Goal: Transaction & Acquisition: Book appointment/travel/reservation

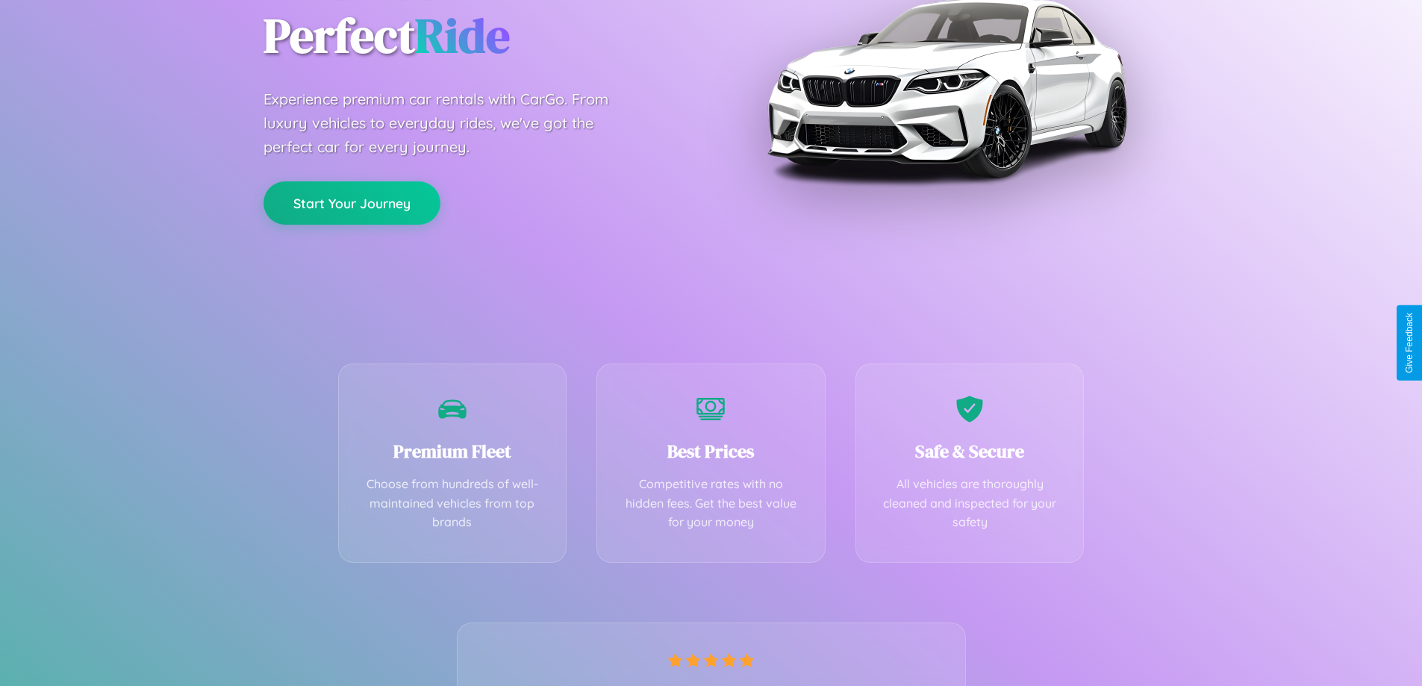
scroll to position [294, 0]
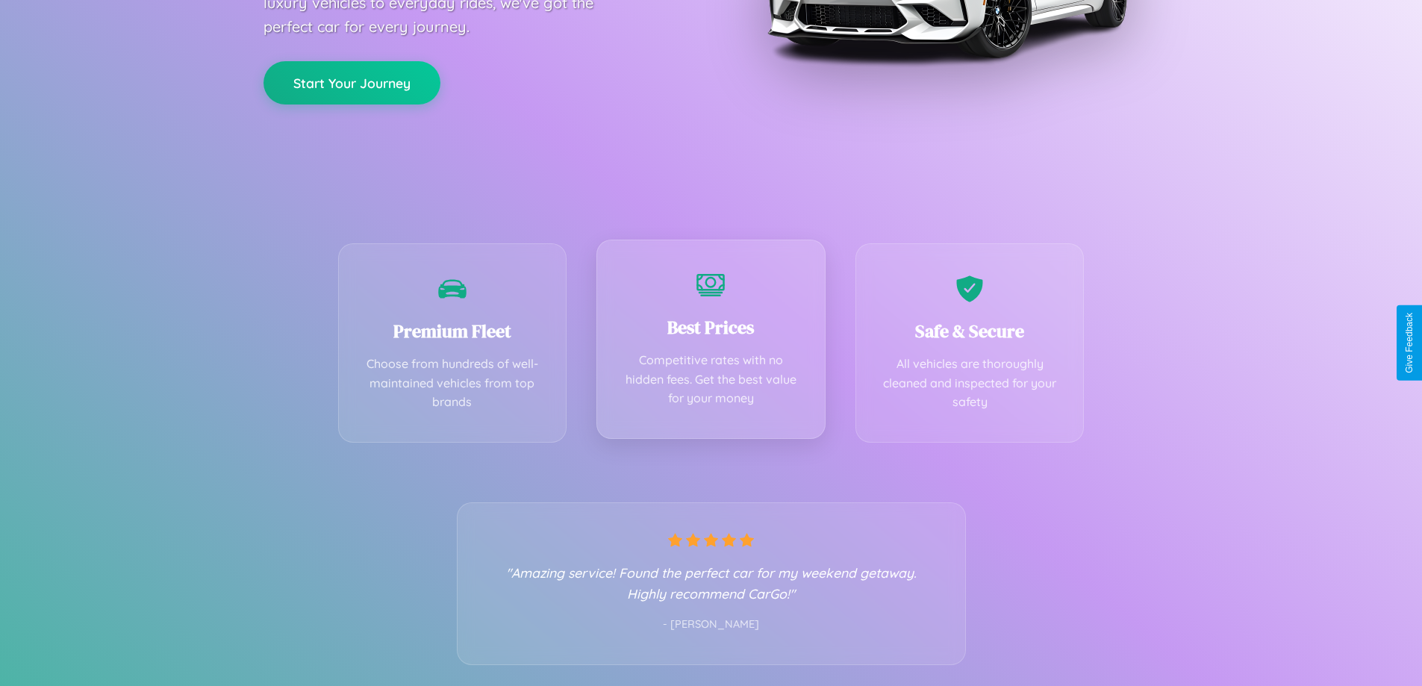
click at [710, 343] on div "Best Prices Competitive rates with no hidden fees. Get the best value for your …" at bounding box center [710, 339] width 229 height 199
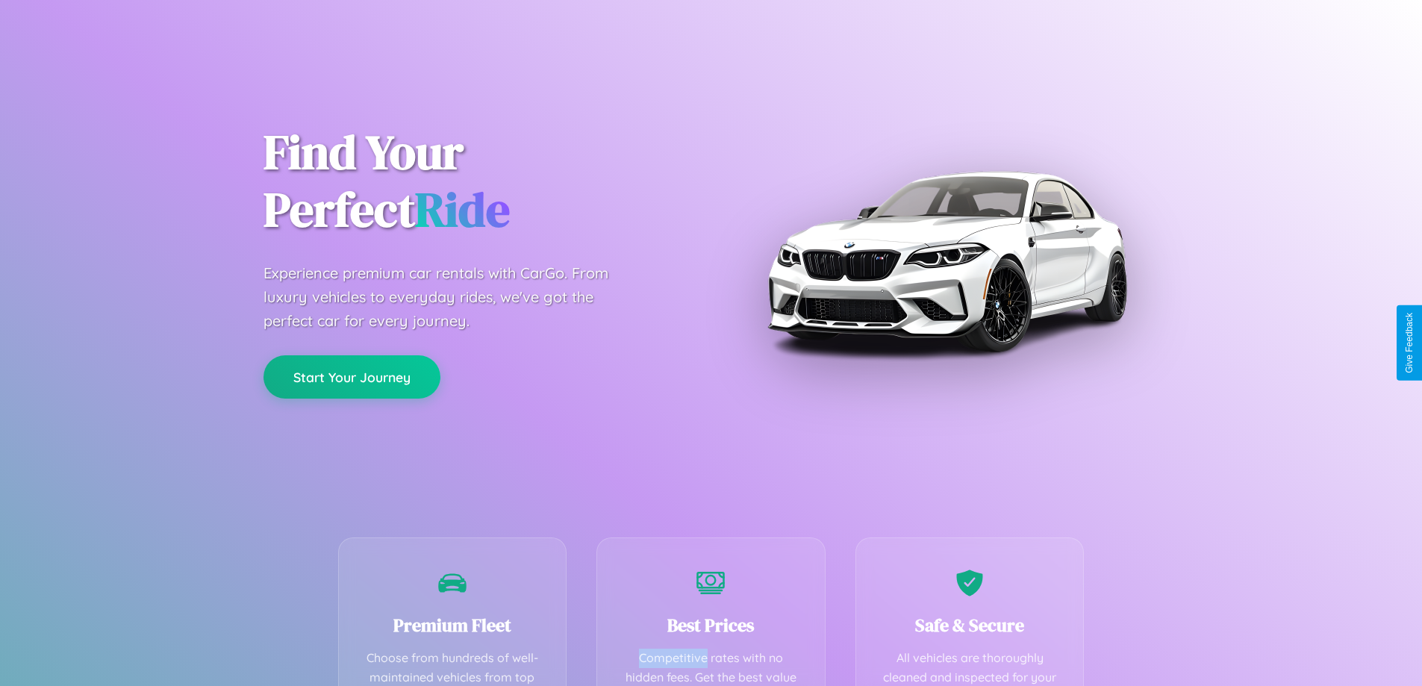
scroll to position [435, 0]
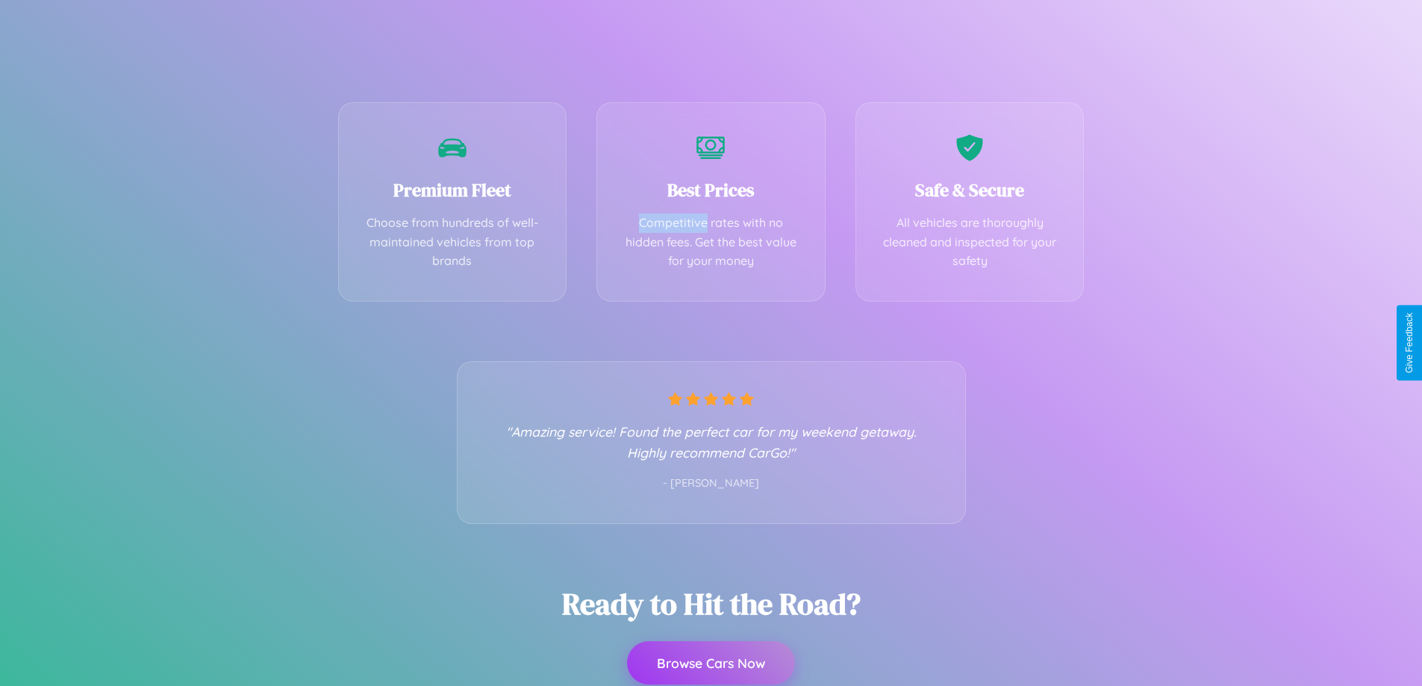
click at [710, 663] on button "Browse Cars Now" at bounding box center [711, 662] width 168 height 43
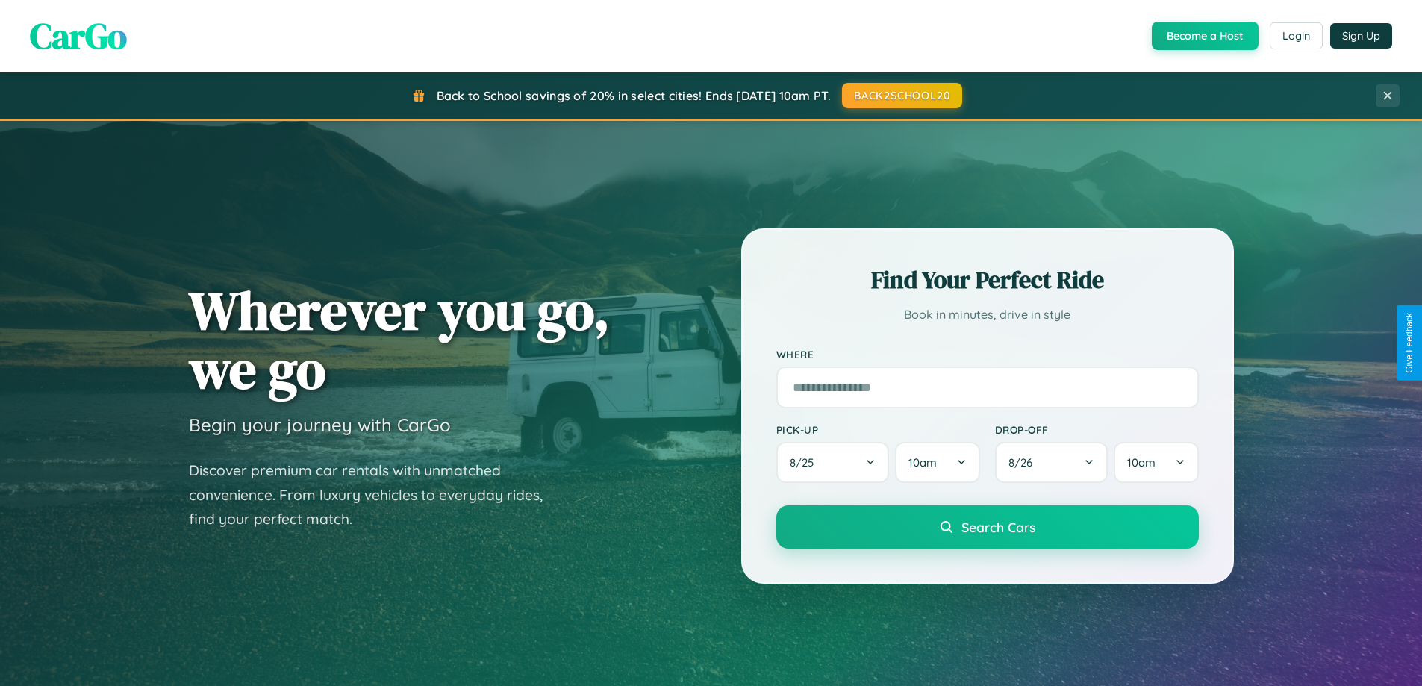
scroll to position [1027, 0]
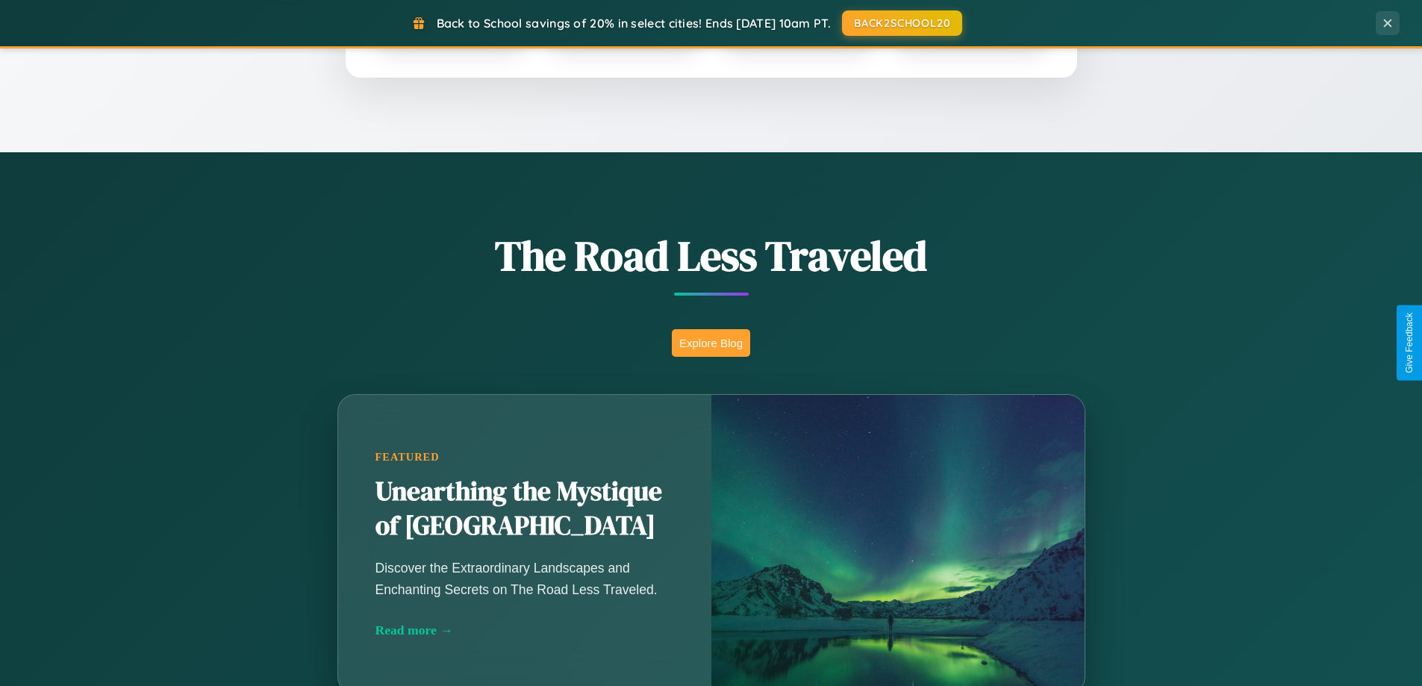
click at [710, 343] on button "Explore Blog" at bounding box center [711, 343] width 78 height 28
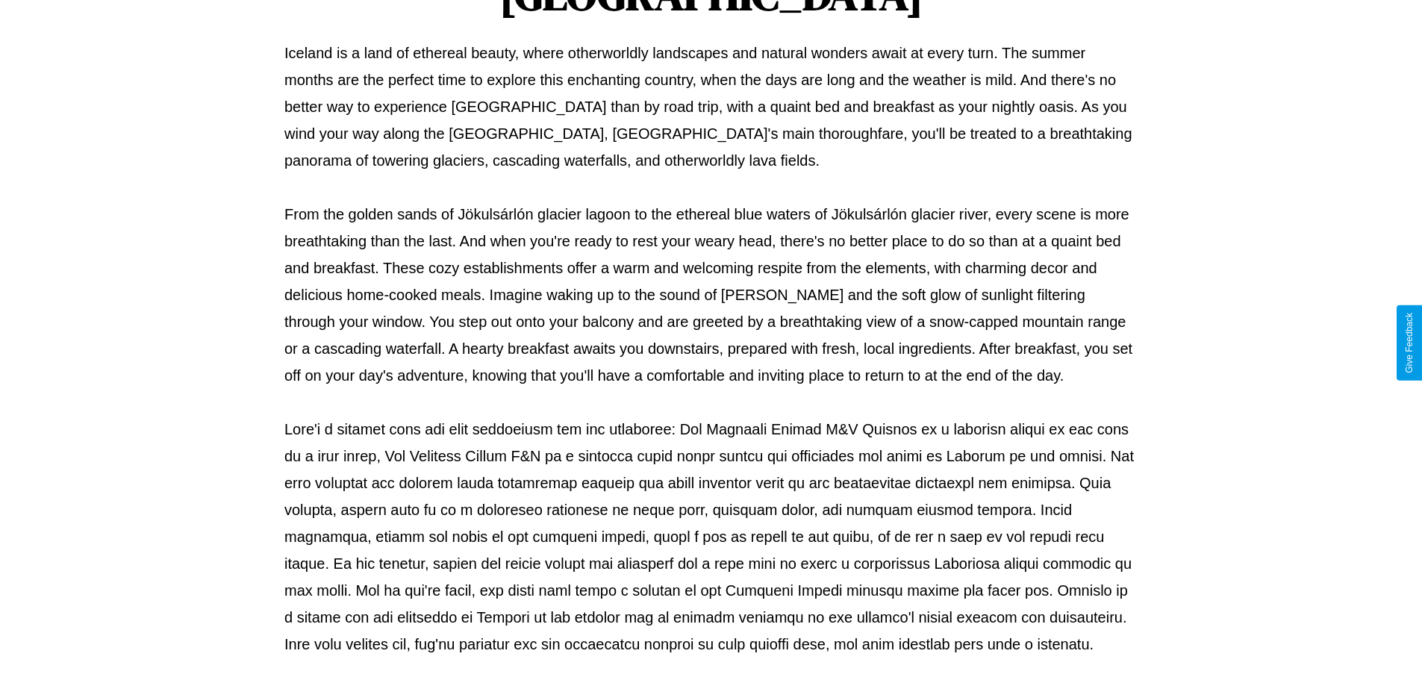
scroll to position [483, 0]
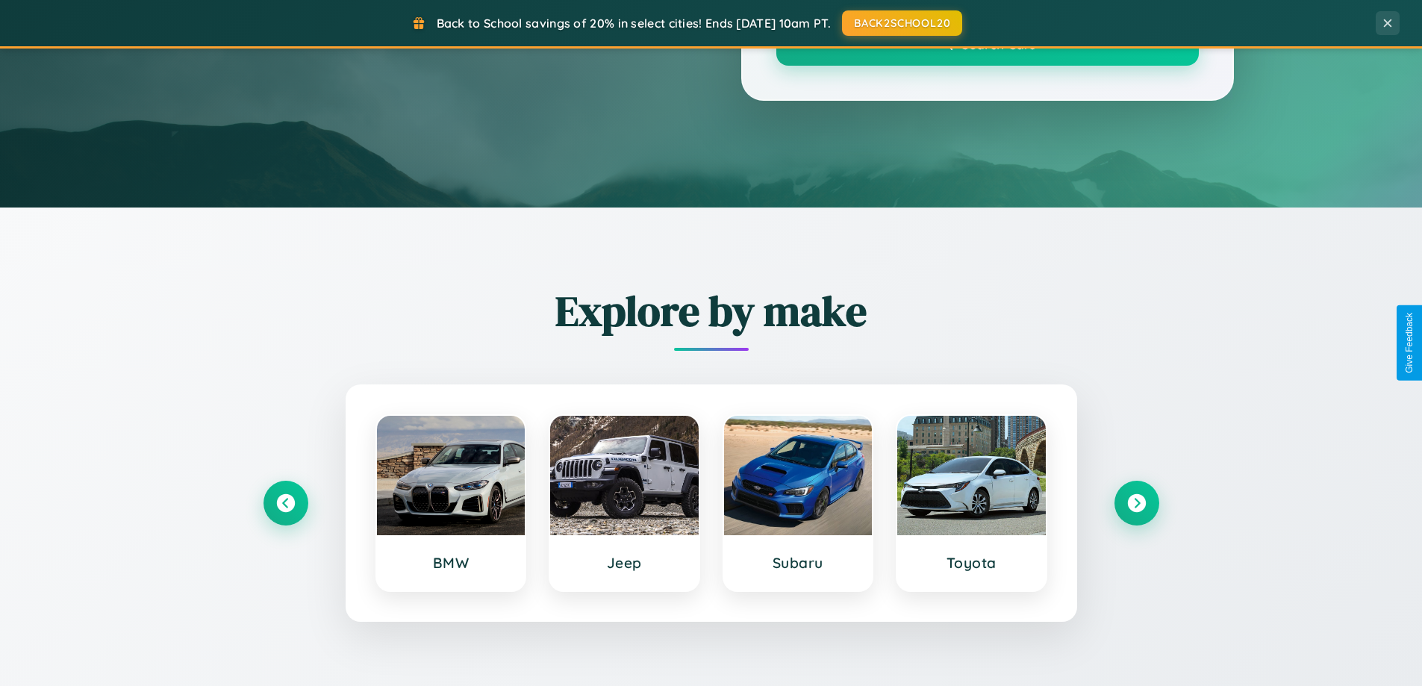
scroll to position [1027, 0]
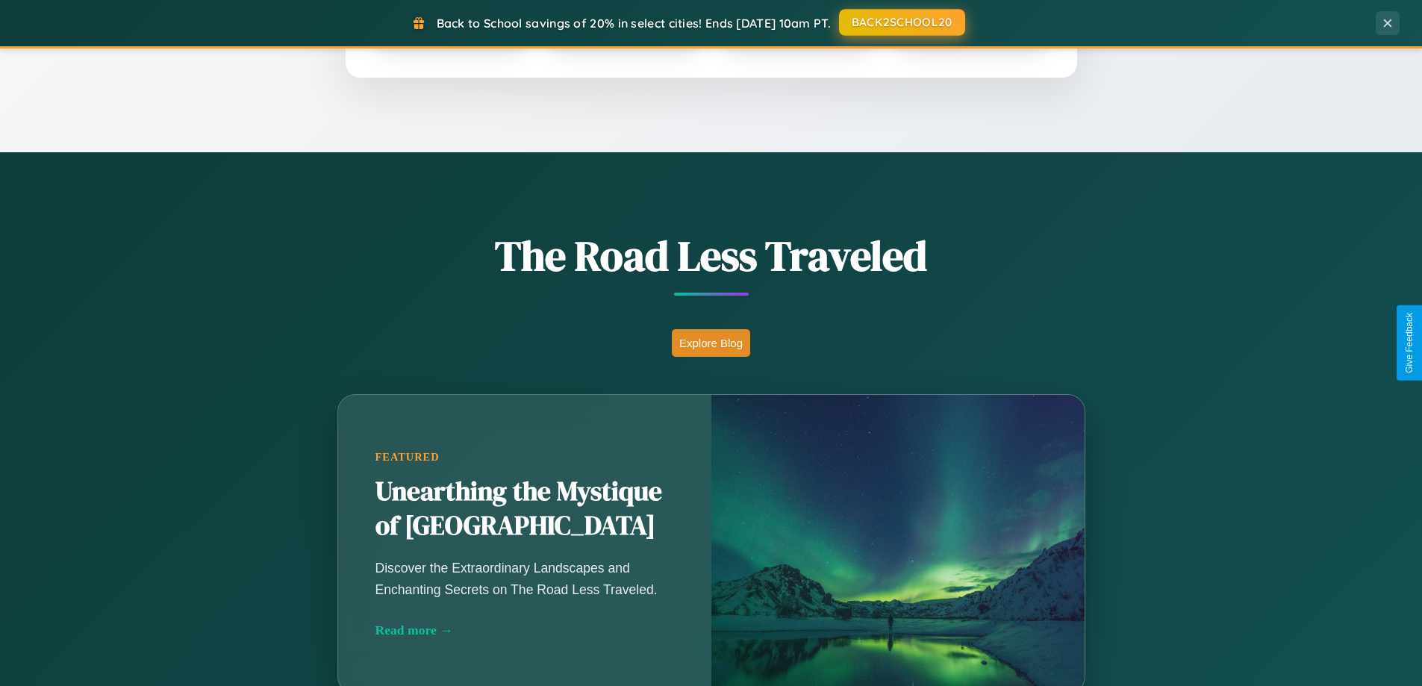
click at [901, 23] on button "BACK2SCHOOL20" at bounding box center [902, 22] width 126 height 27
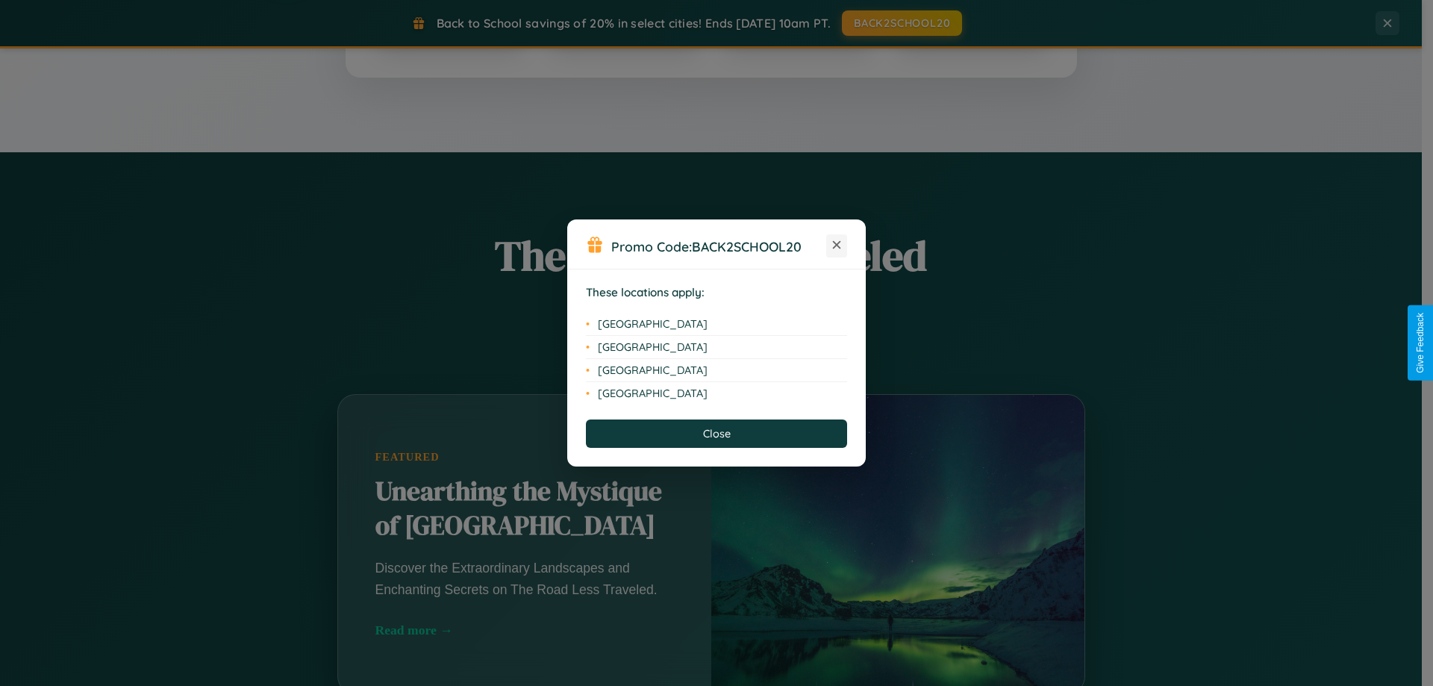
click at [837, 246] on icon at bounding box center [837, 245] width 8 height 8
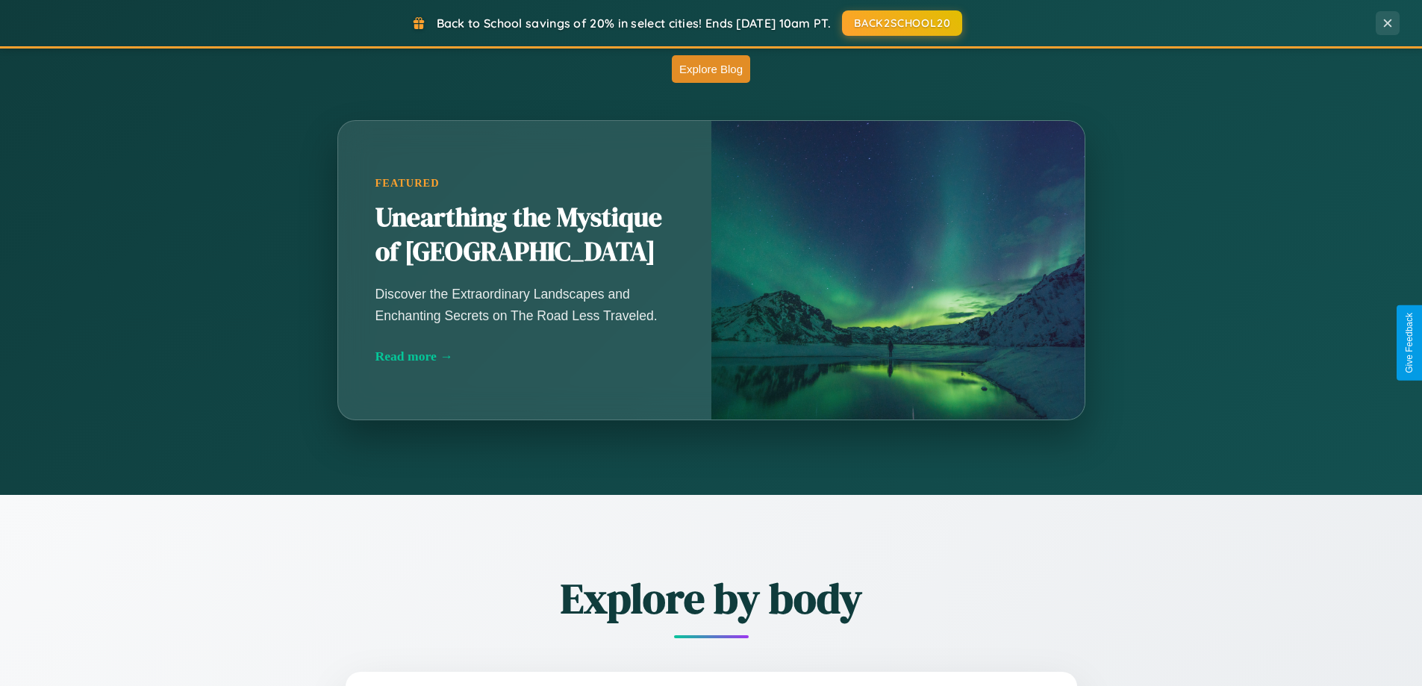
scroll to position [2398, 0]
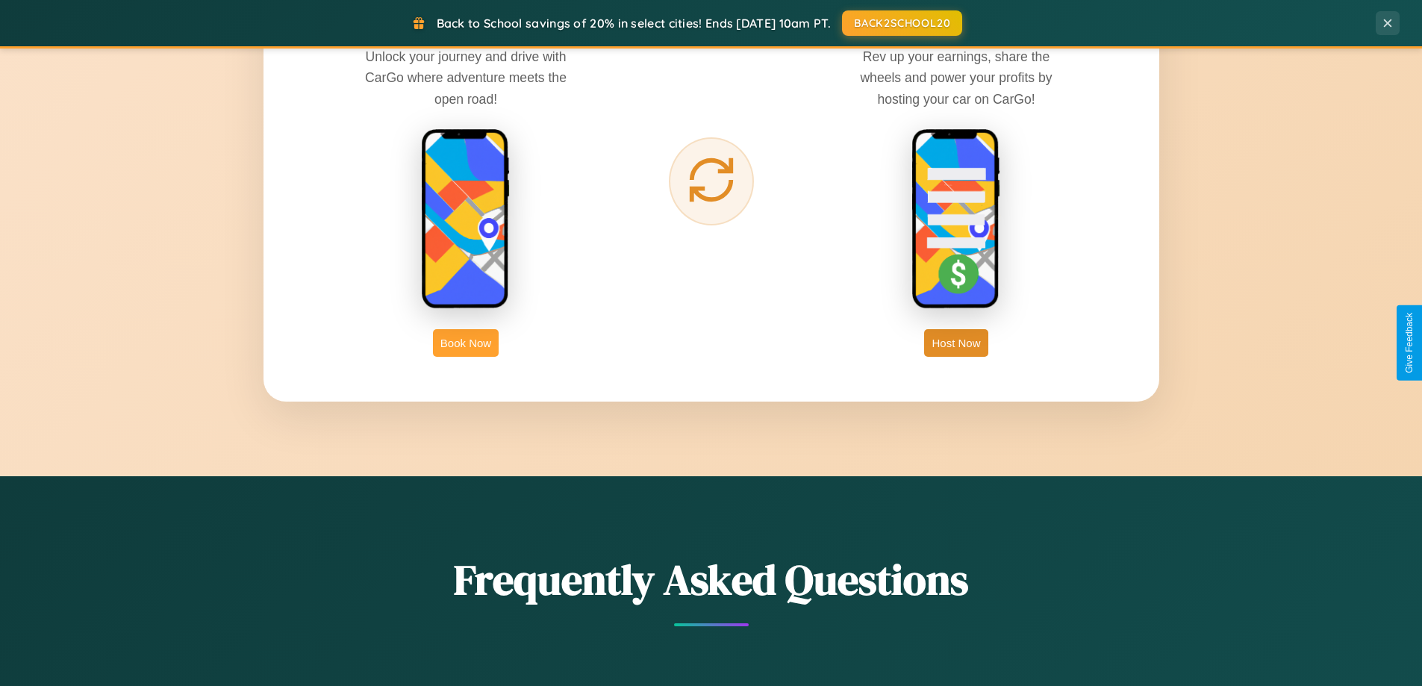
click at [466, 343] on button "Book Now" at bounding box center [466, 343] width 66 height 28
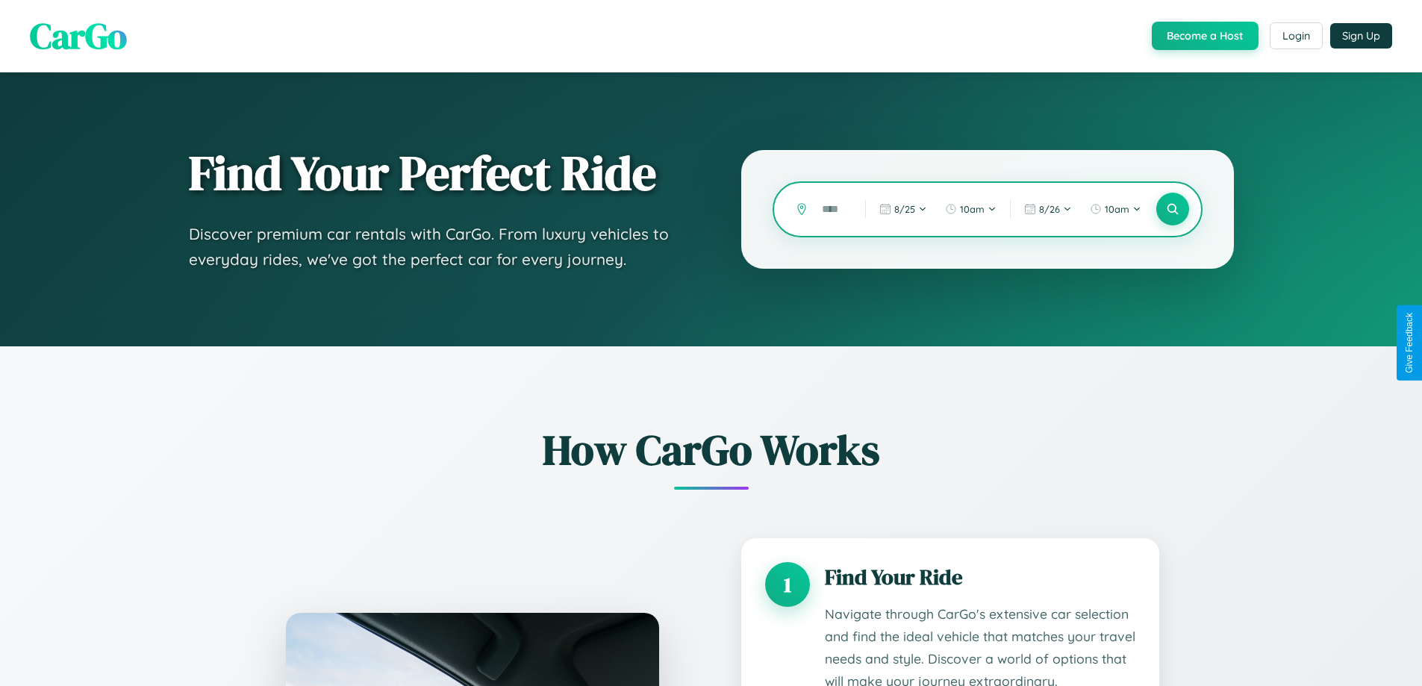
click at [832, 209] on input "text" at bounding box center [832, 209] width 36 height 26
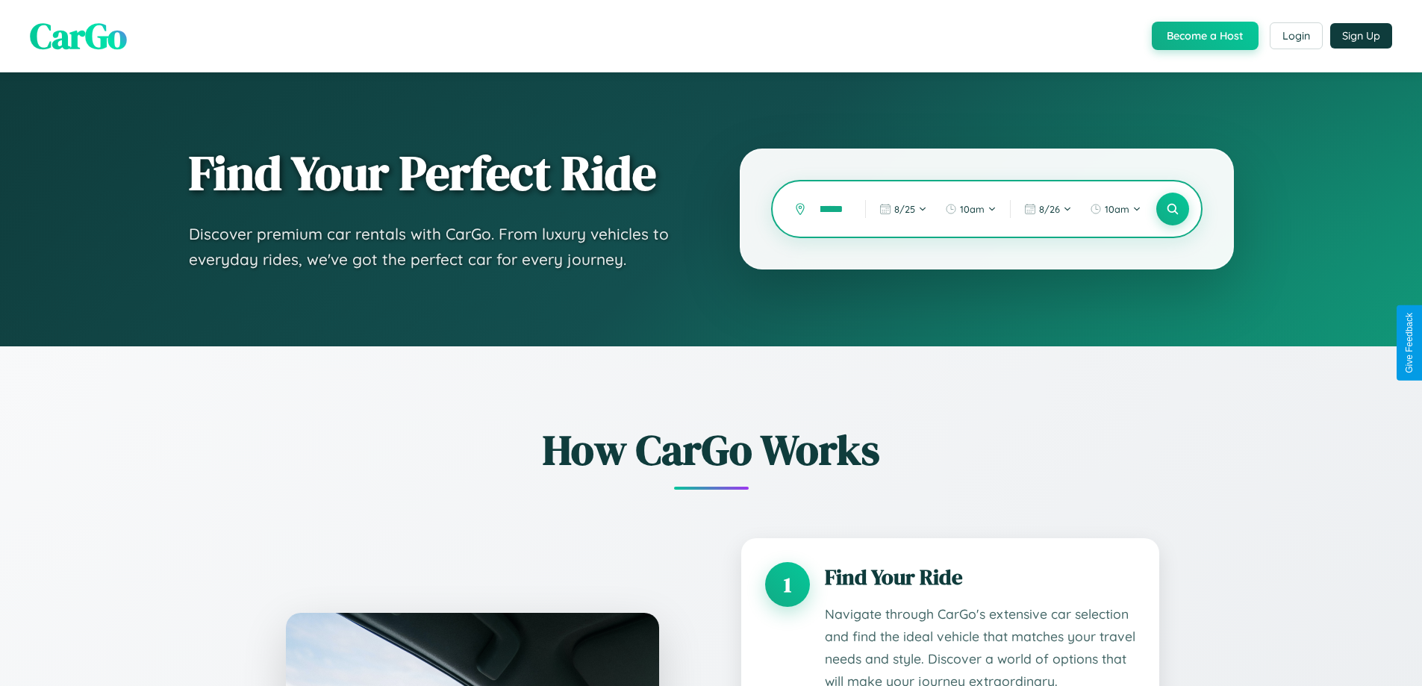
scroll to position [0, 15]
type input "******"
click at [1172, 209] on icon at bounding box center [1172, 209] width 14 height 14
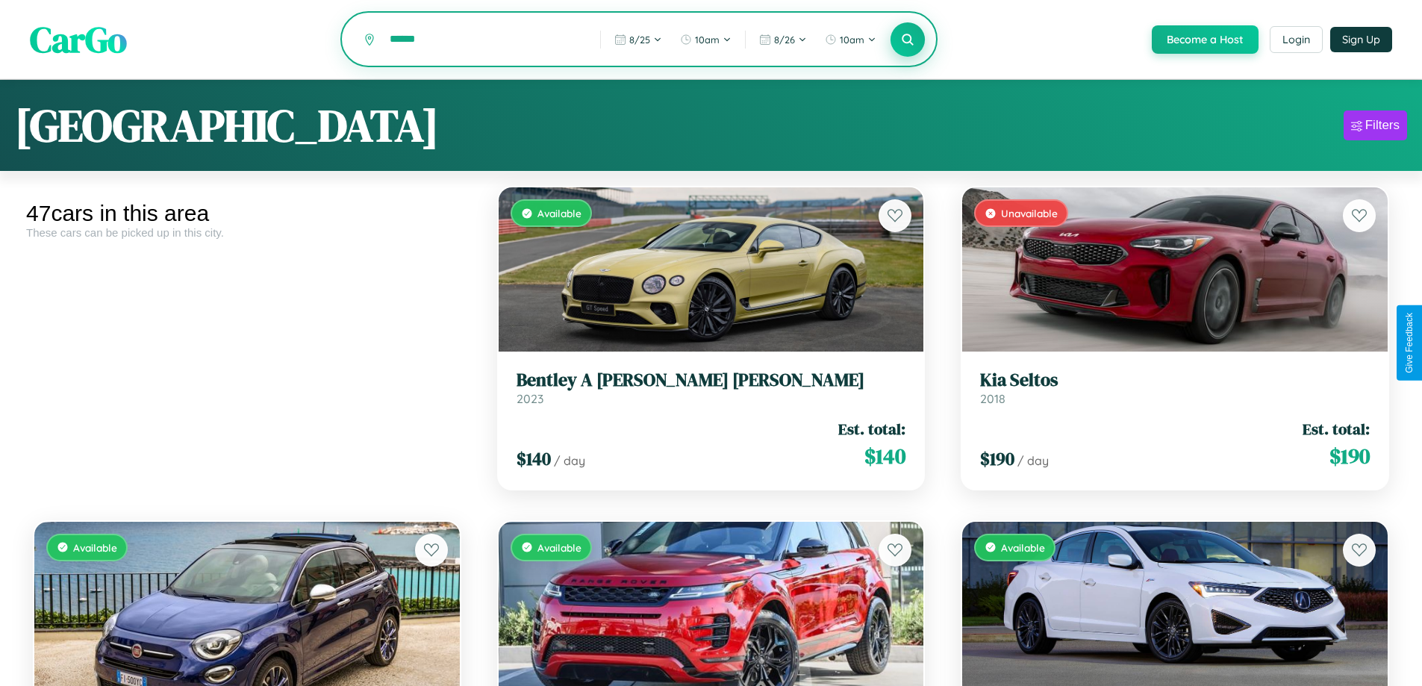
type input "******"
click at [907, 40] on icon at bounding box center [908, 39] width 14 height 14
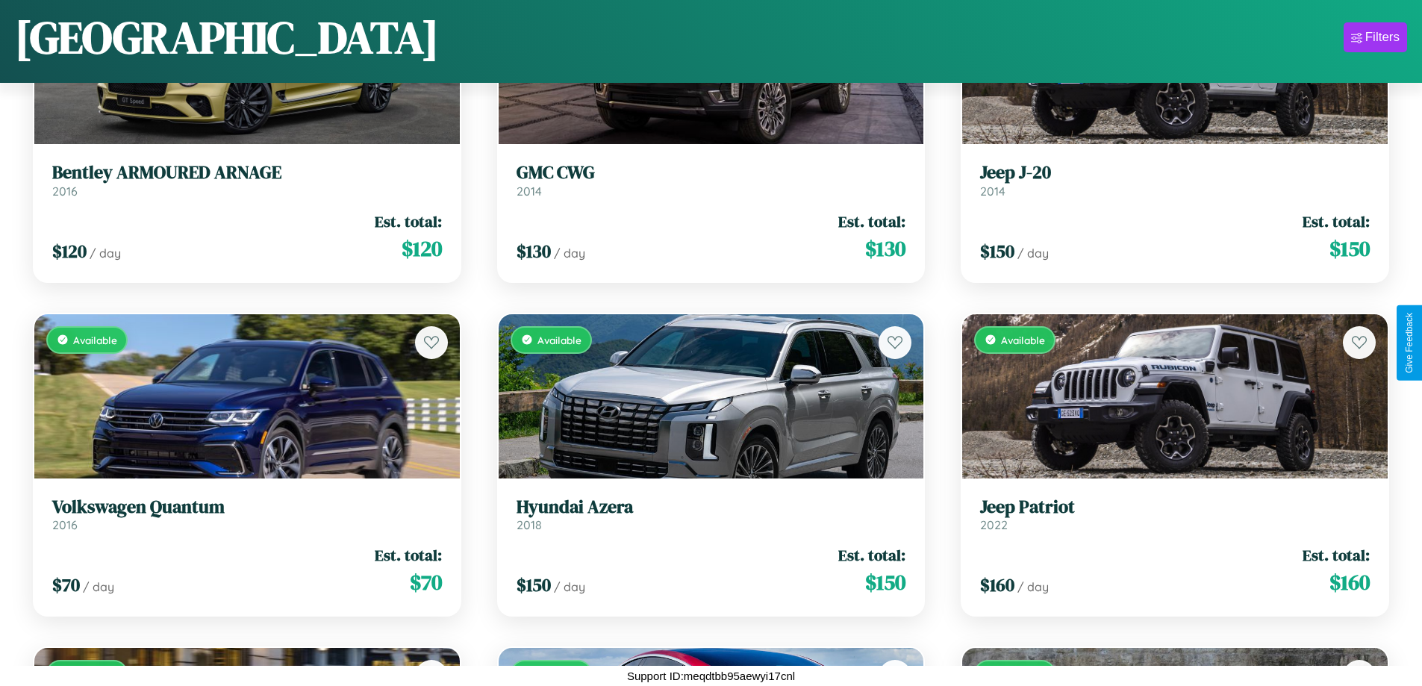
scroll to position [2215, 0]
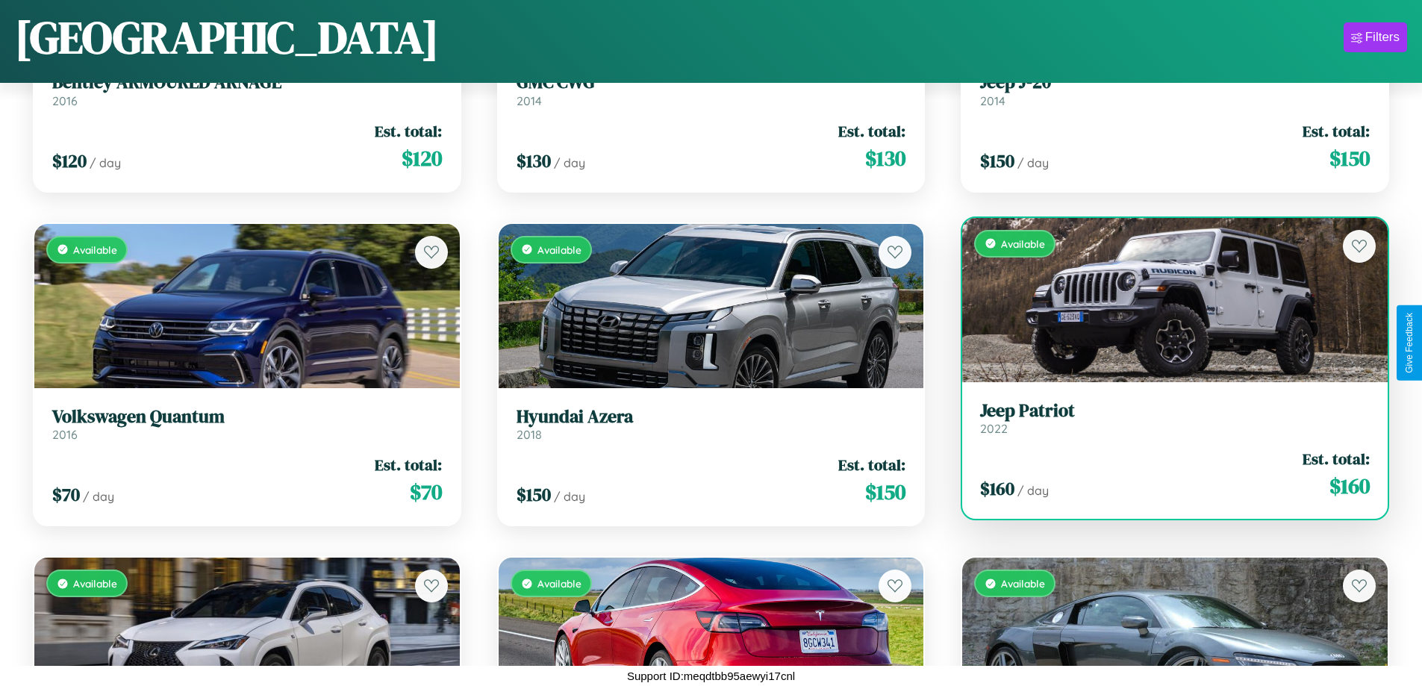
click at [1165, 423] on link "Jeep Patriot 2022" at bounding box center [1175, 418] width 390 height 37
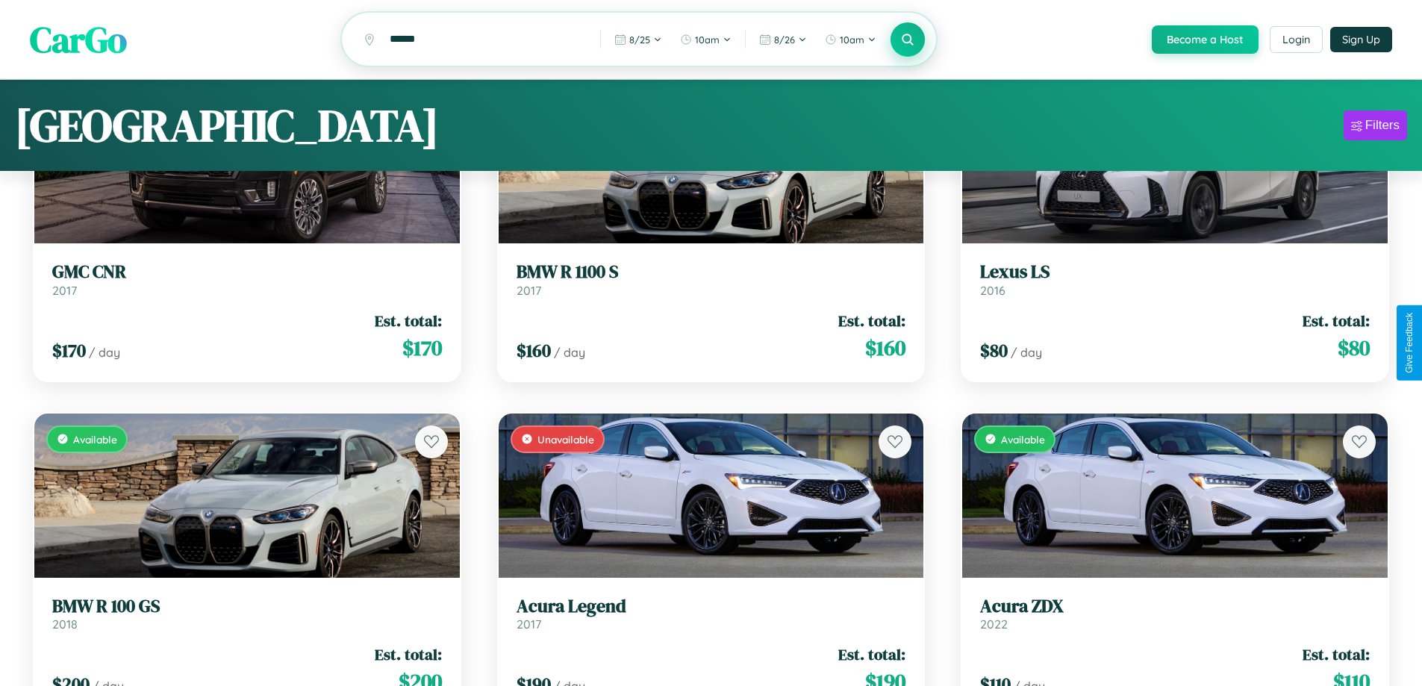
scroll to position [0, 0]
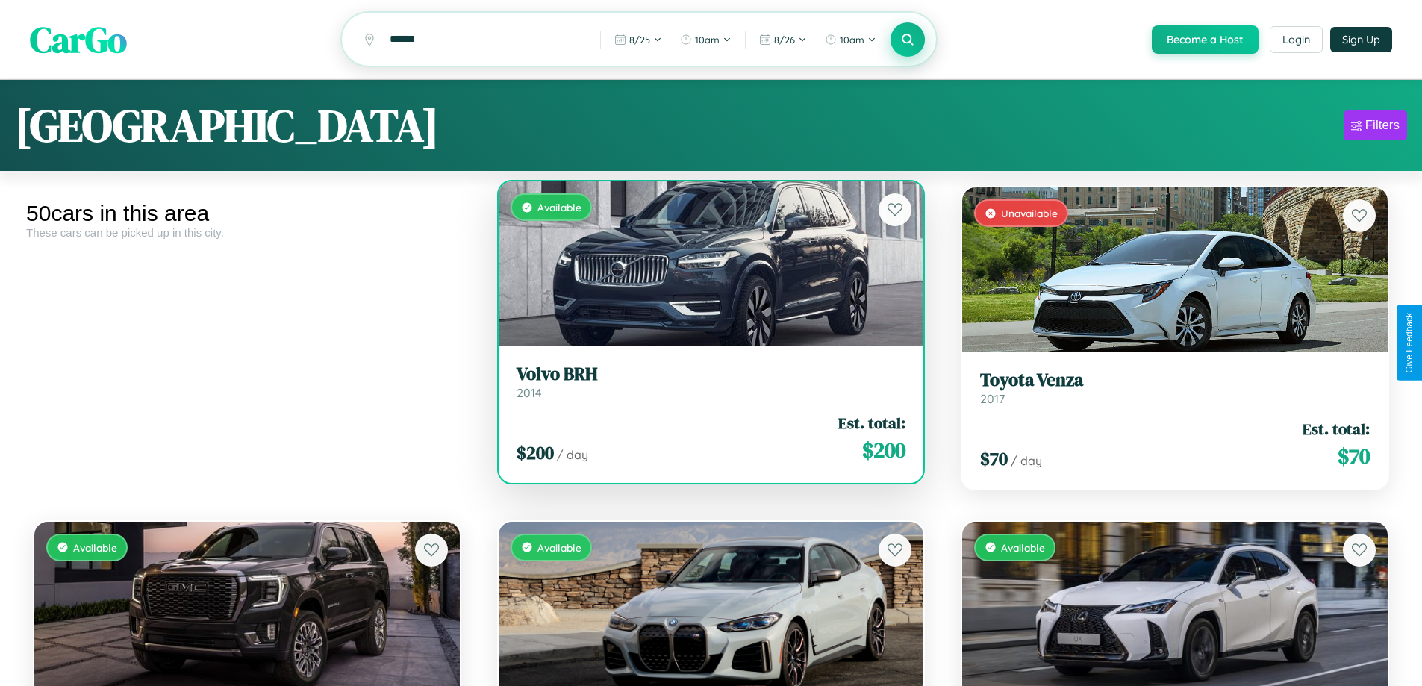
click at [704, 384] on h3 "Volvo BRH" at bounding box center [711, 374] width 390 height 22
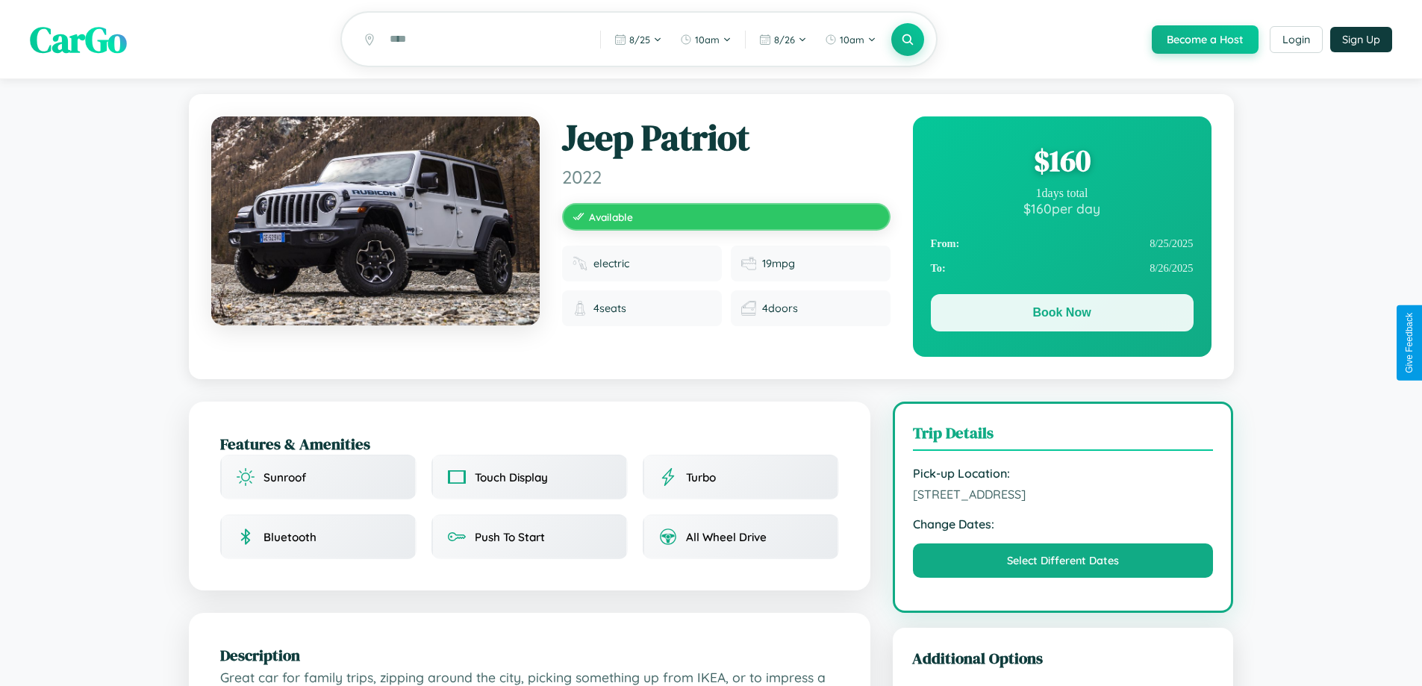
click at [1061, 315] on button "Book Now" at bounding box center [1062, 312] width 263 height 37
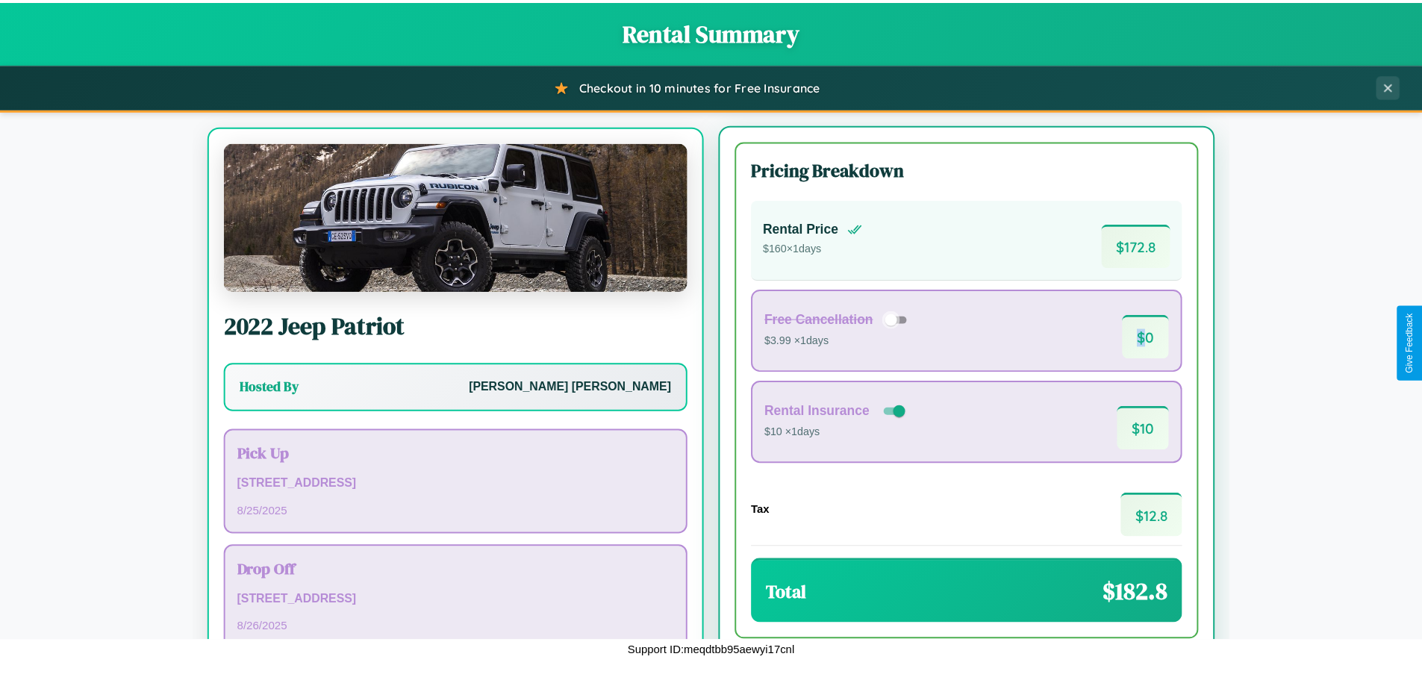
scroll to position [69, 0]
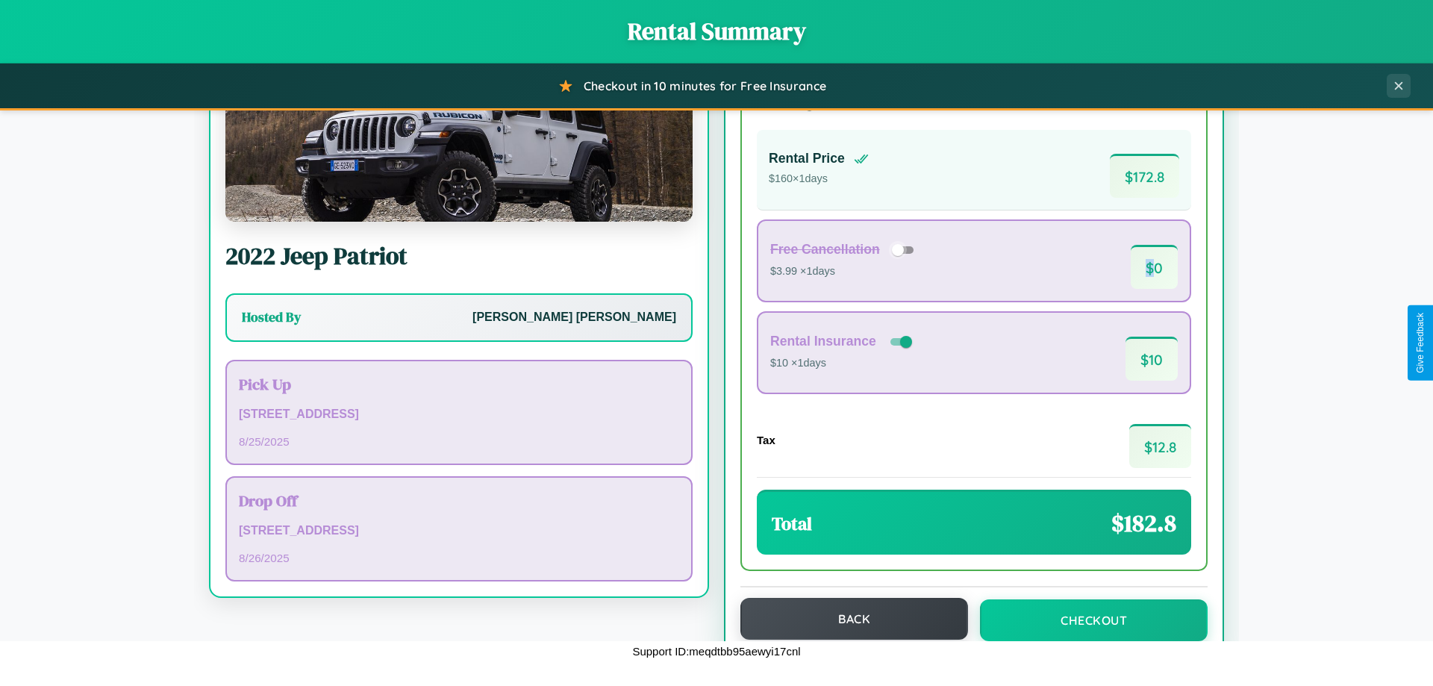
click at [847, 619] on button "Back" at bounding box center [854, 619] width 228 height 42
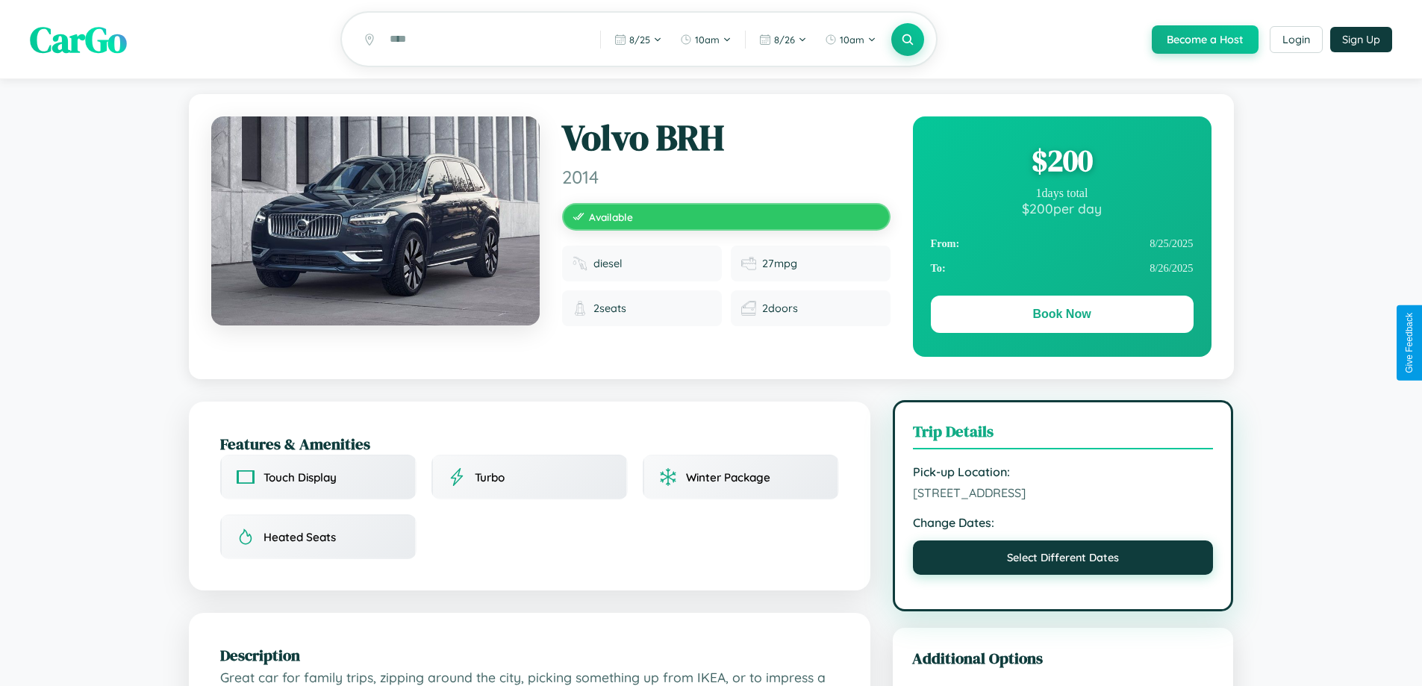
click at [1063, 563] on button "Select Different Dates" at bounding box center [1063, 557] width 301 height 34
select select "*"
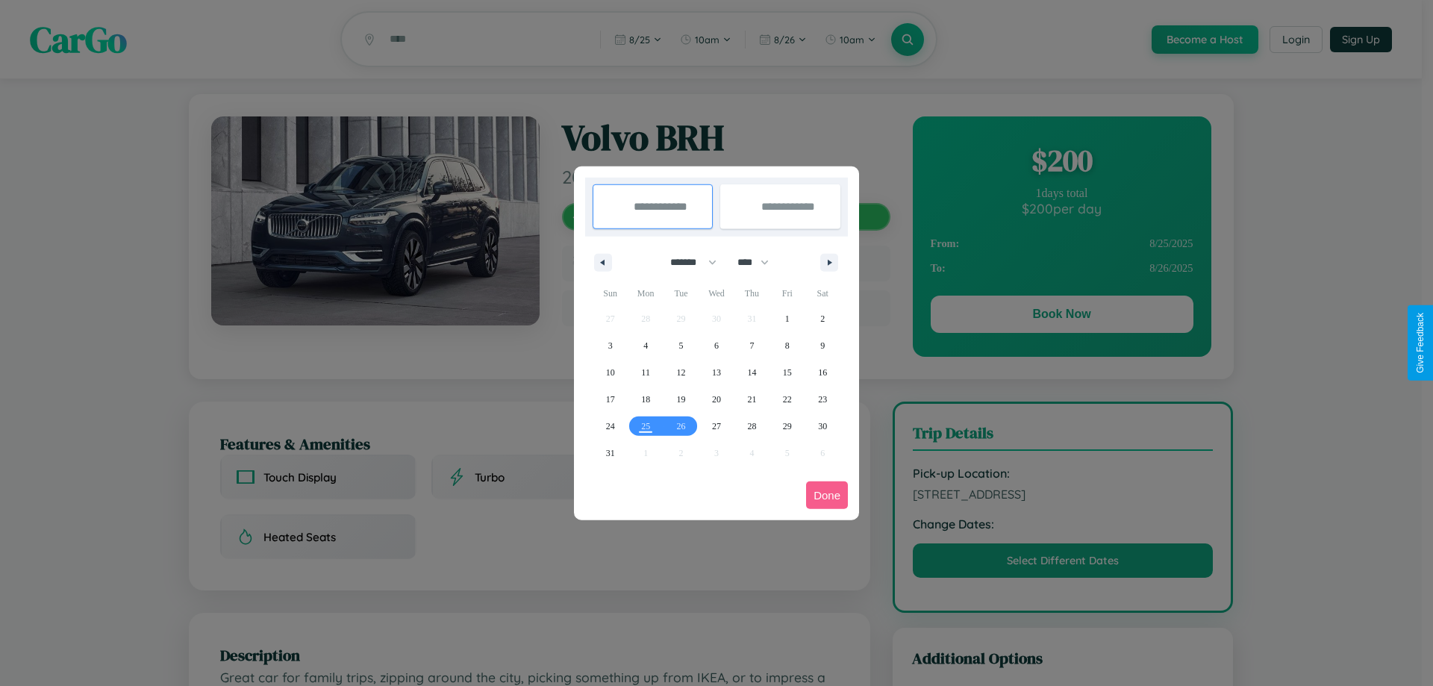
click at [687, 262] on select "******* ******** ***** ***** *** **** **** ****** ********* ******* ******** **…" at bounding box center [690, 262] width 63 height 25
drag, startPoint x: 760, startPoint y: 262, endPoint x: 716, endPoint y: 299, distance: 57.1
click at [760, 262] on select "**** **** **** **** **** **** **** **** **** **** **** **** **** **** **** ****…" at bounding box center [752, 262] width 45 height 25
select select "****"
click at [646, 399] on span "17" at bounding box center [645, 399] width 9 height 27
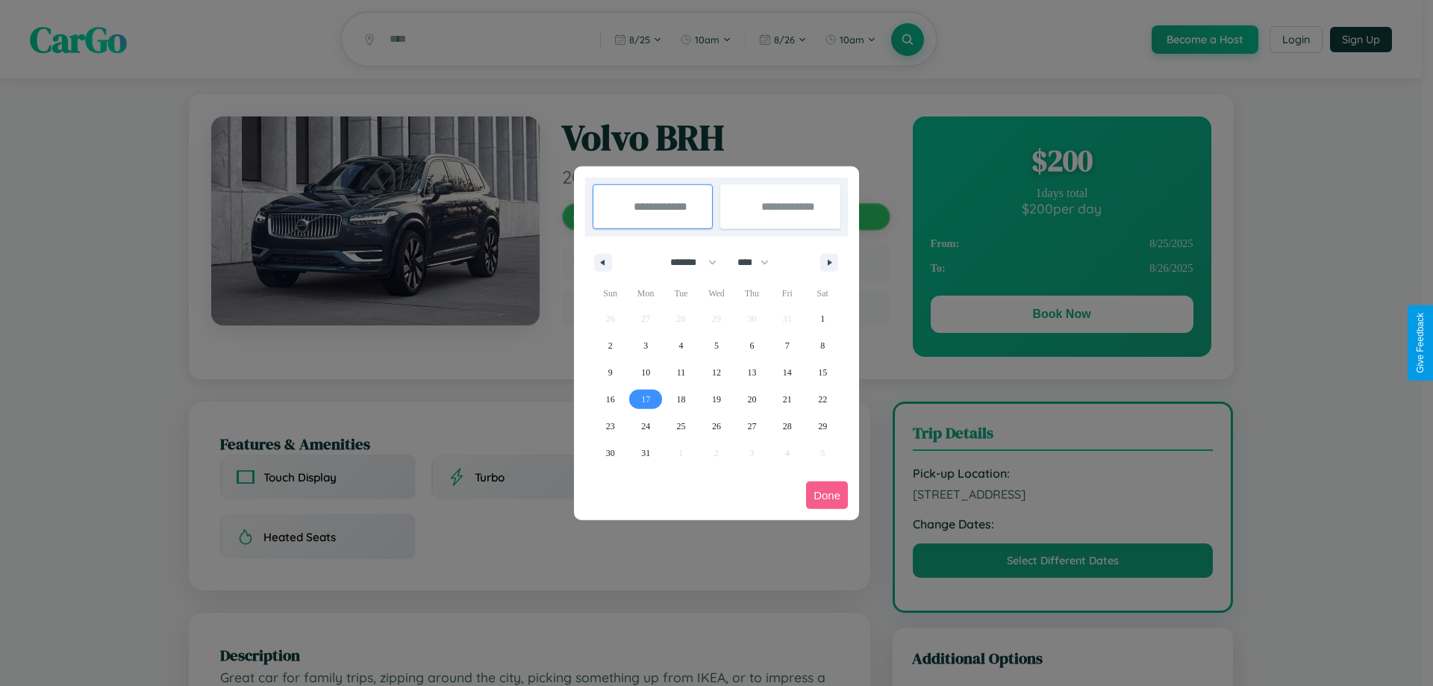
type input "**********"
click at [822, 399] on span "22" at bounding box center [822, 399] width 9 height 27
type input "**********"
click at [827, 495] on button "Done" at bounding box center [827, 495] width 42 height 28
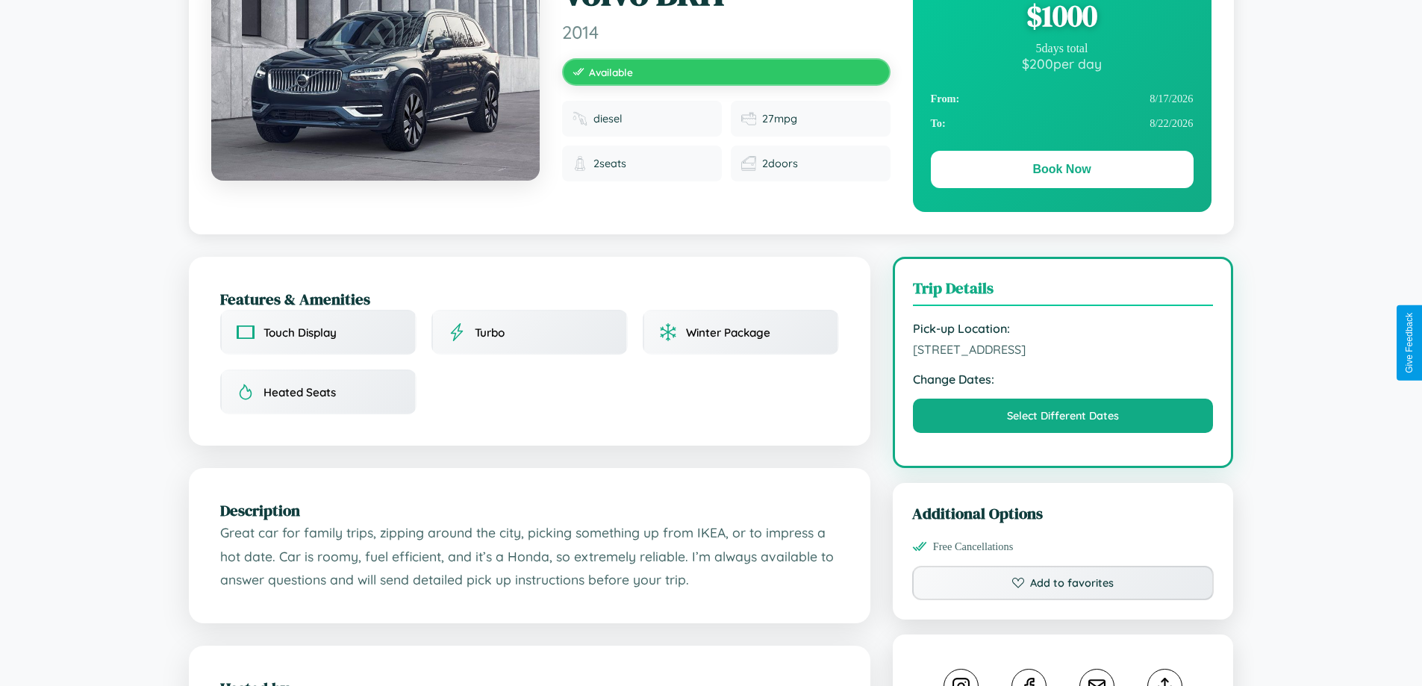
scroll to position [154, 0]
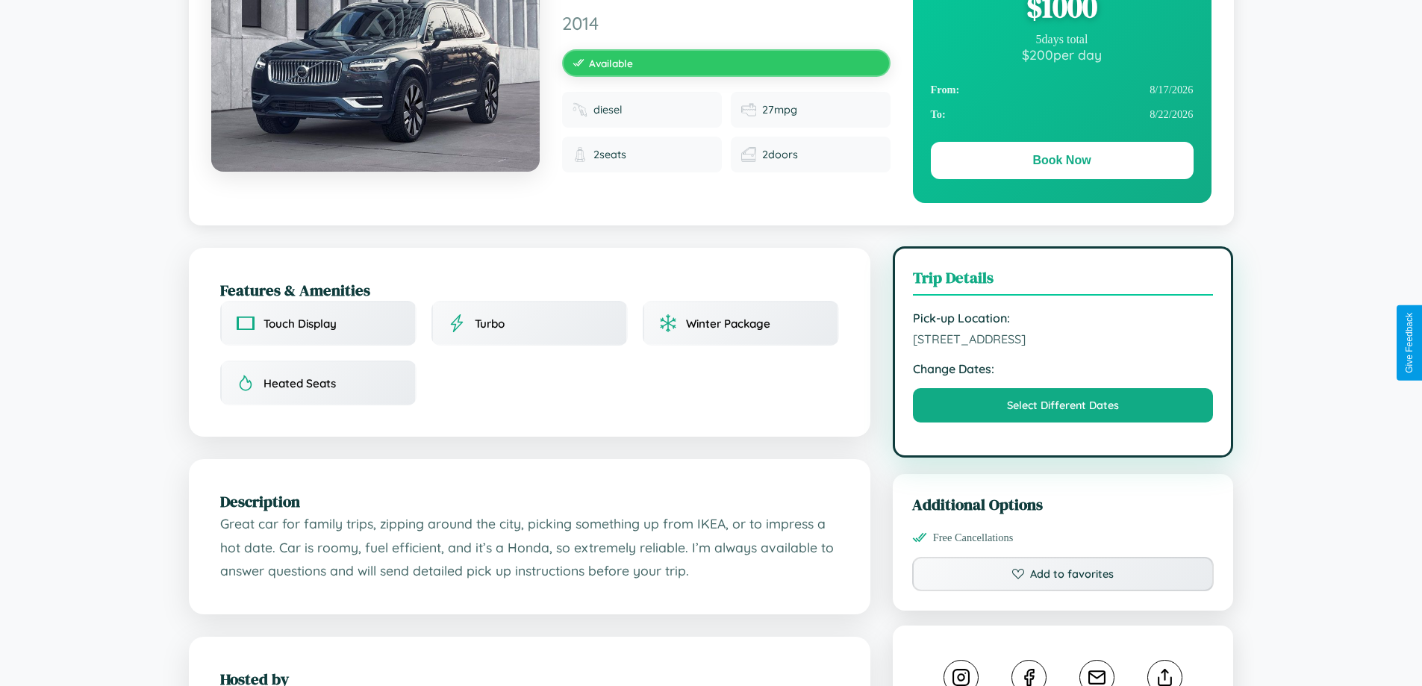
click at [1063, 341] on span "[STREET_ADDRESS]" at bounding box center [1063, 338] width 301 height 15
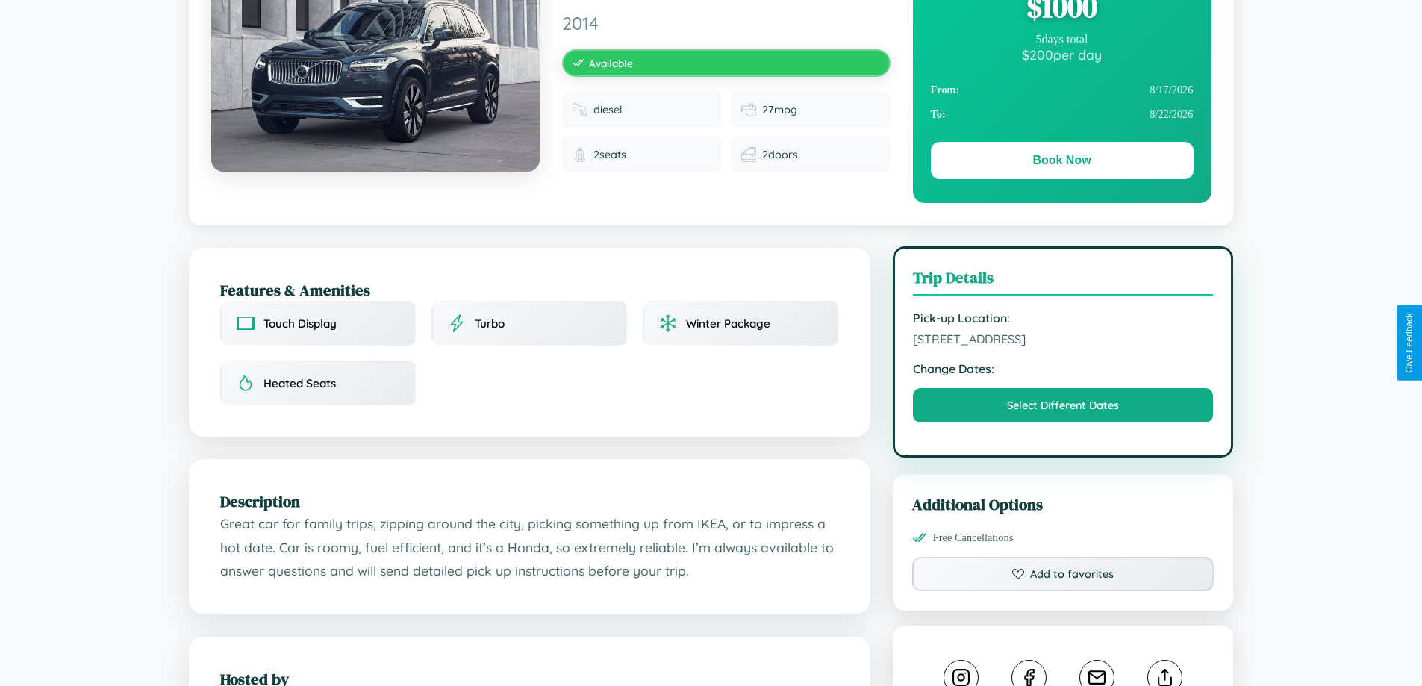
click at [1063, 341] on span "[STREET_ADDRESS]" at bounding box center [1063, 338] width 301 height 15
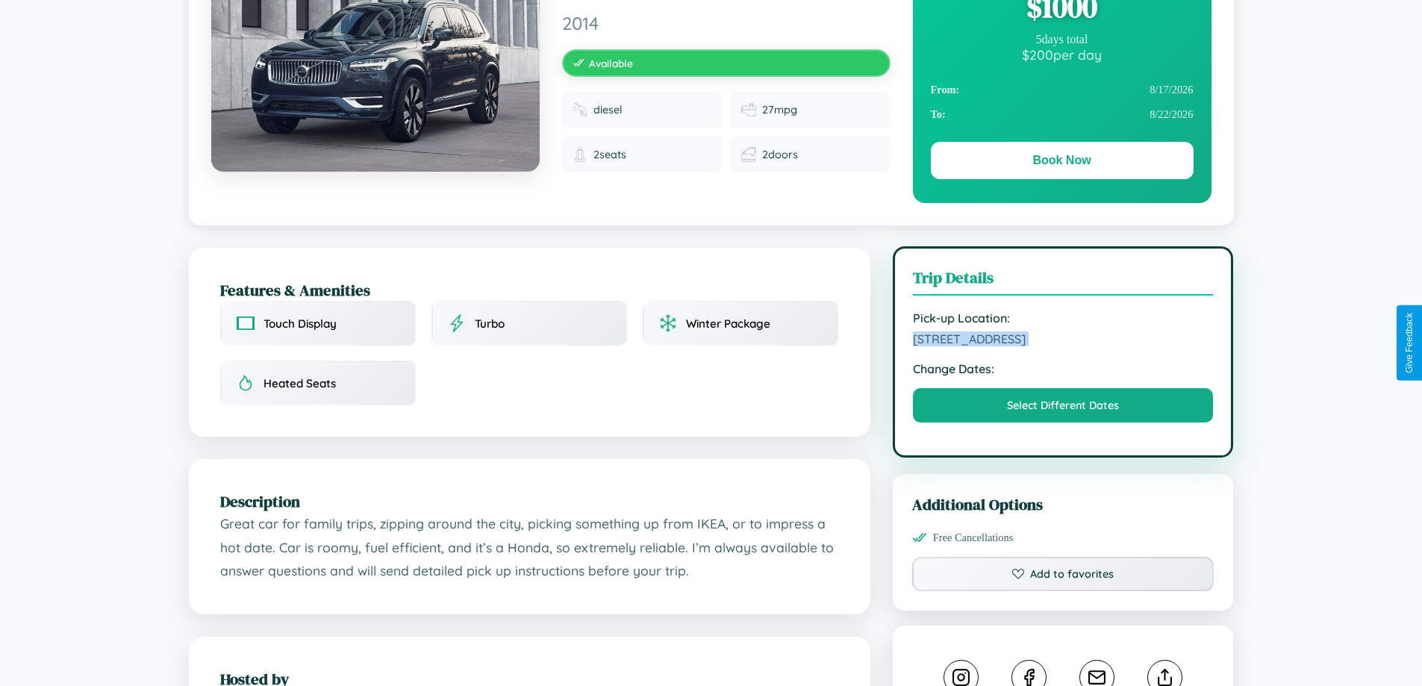
click at [1063, 341] on span "[STREET_ADDRESS]" at bounding box center [1063, 338] width 301 height 15
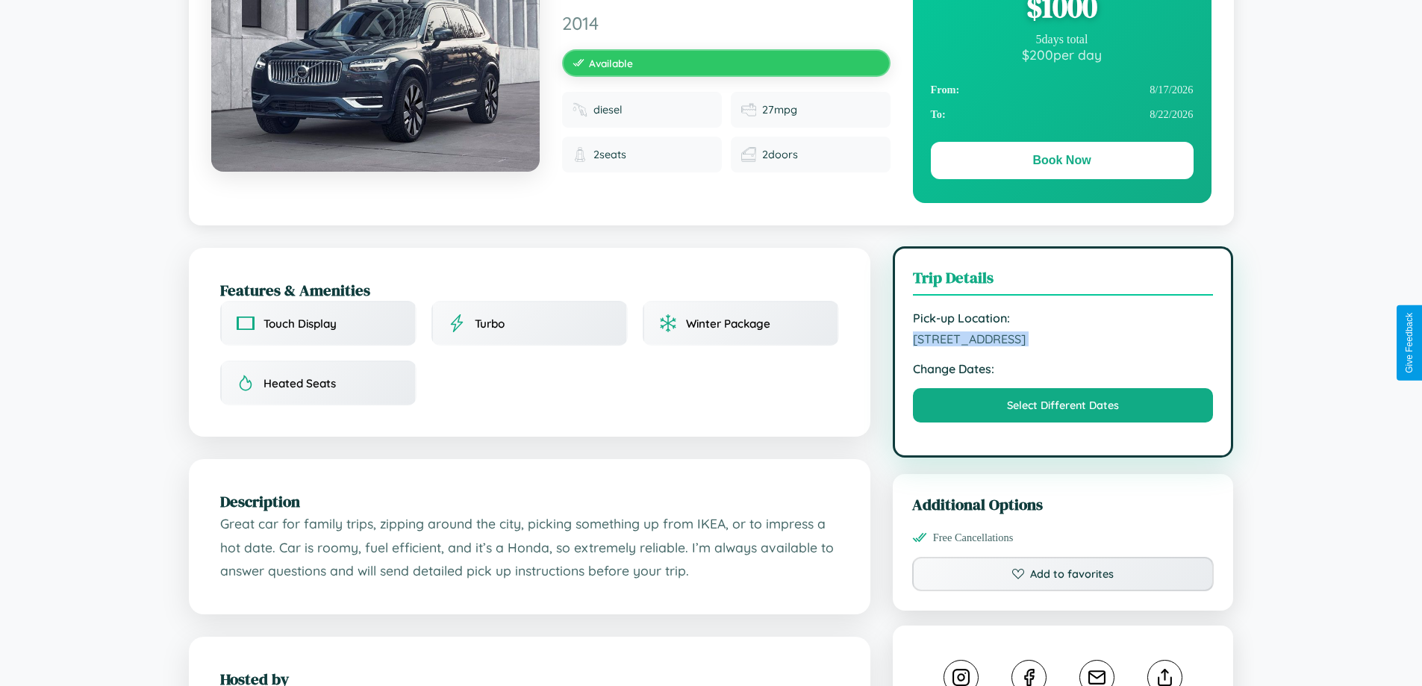
click at [1063, 341] on span "[STREET_ADDRESS]" at bounding box center [1063, 338] width 301 height 15
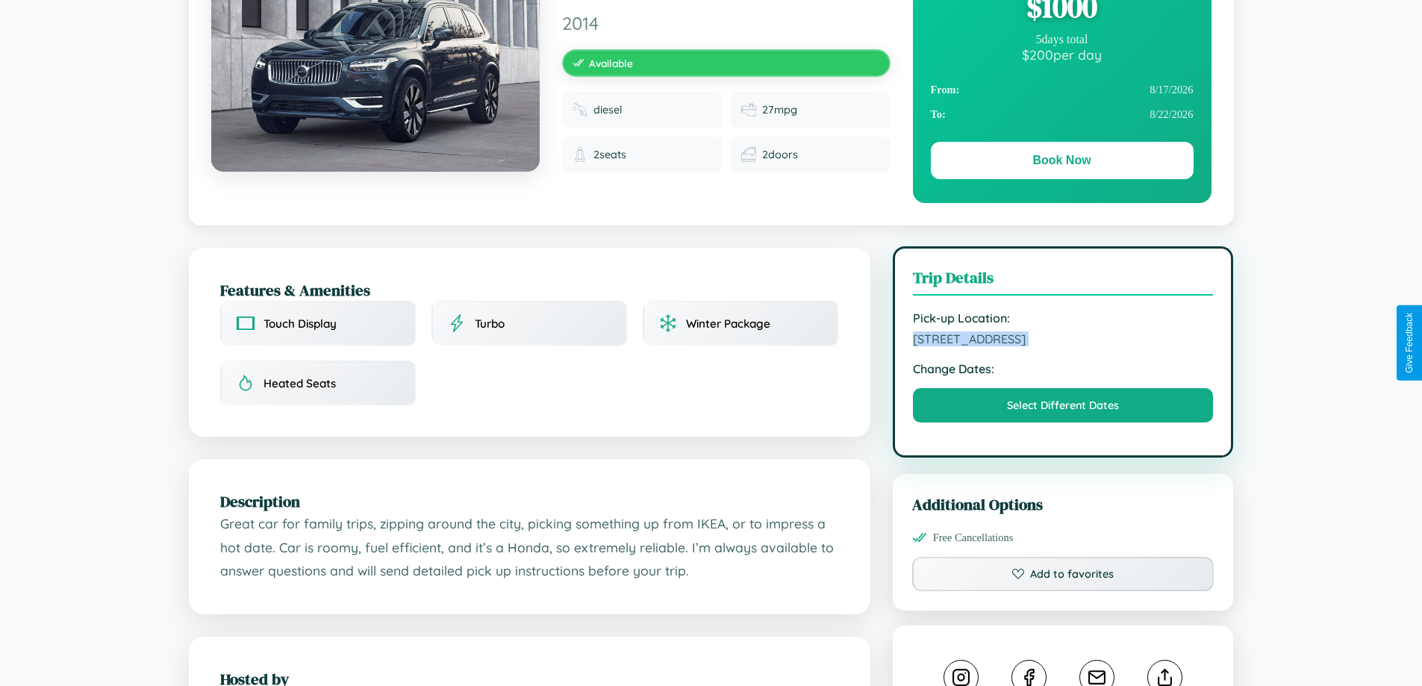
click at [1063, 341] on span "[STREET_ADDRESS]" at bounding box center [1063, 338] width 301 height 15
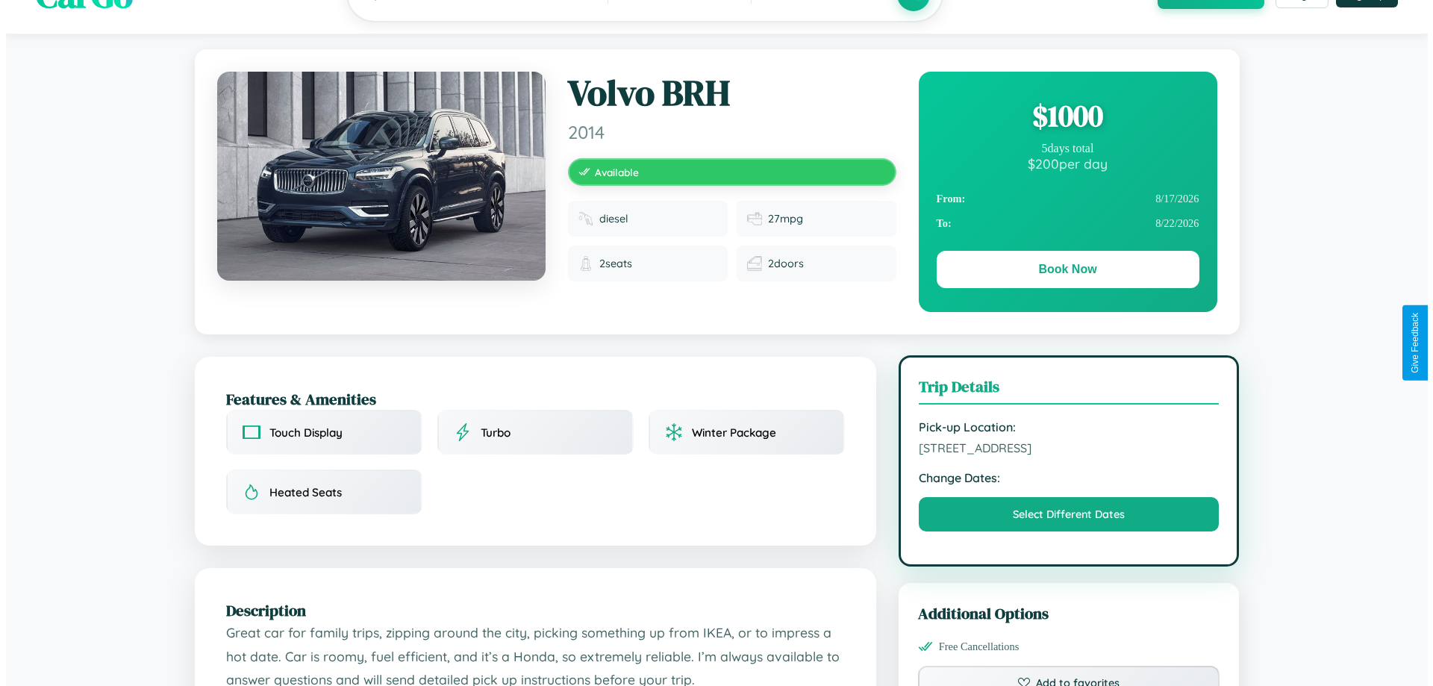
scroll to position [0, 0]
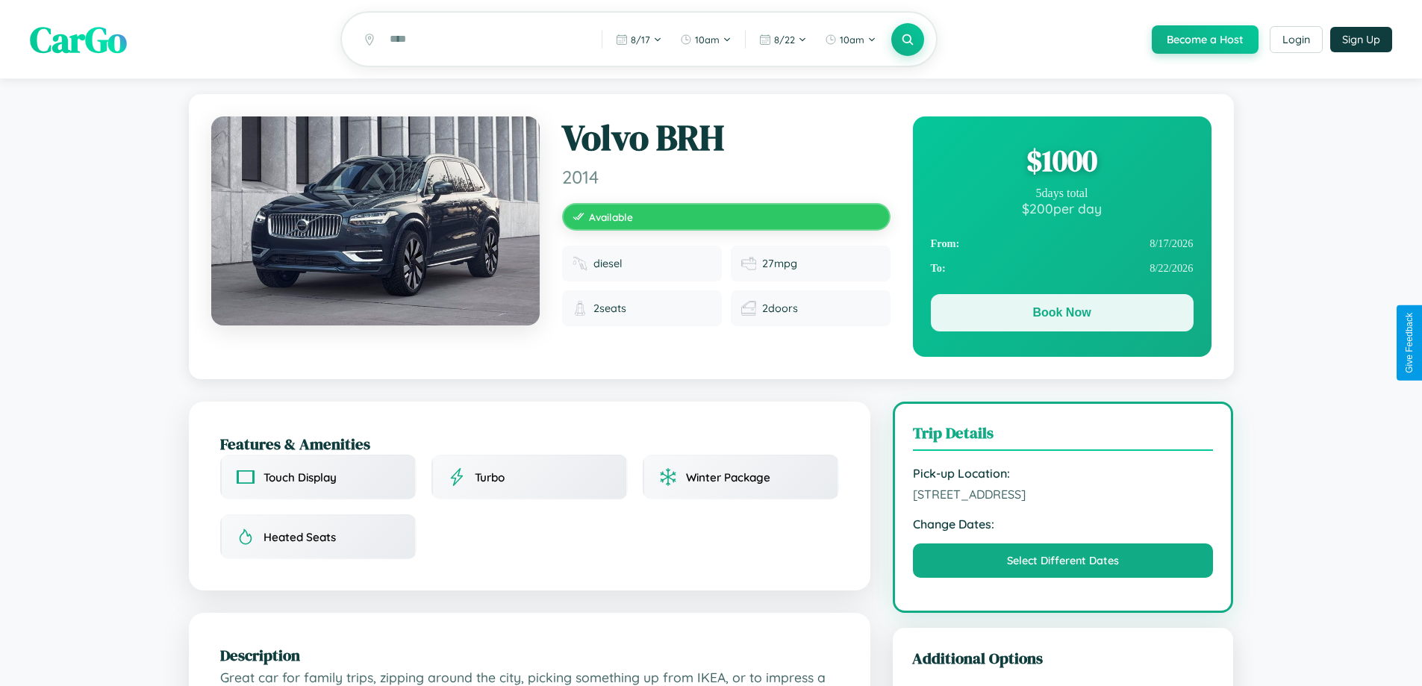
click at [1061, 316] on button "Book Now" at bounding box center [1062, 312] width 263 height 37
